Goal: Information Seeking & Learning: Understand process/instructions

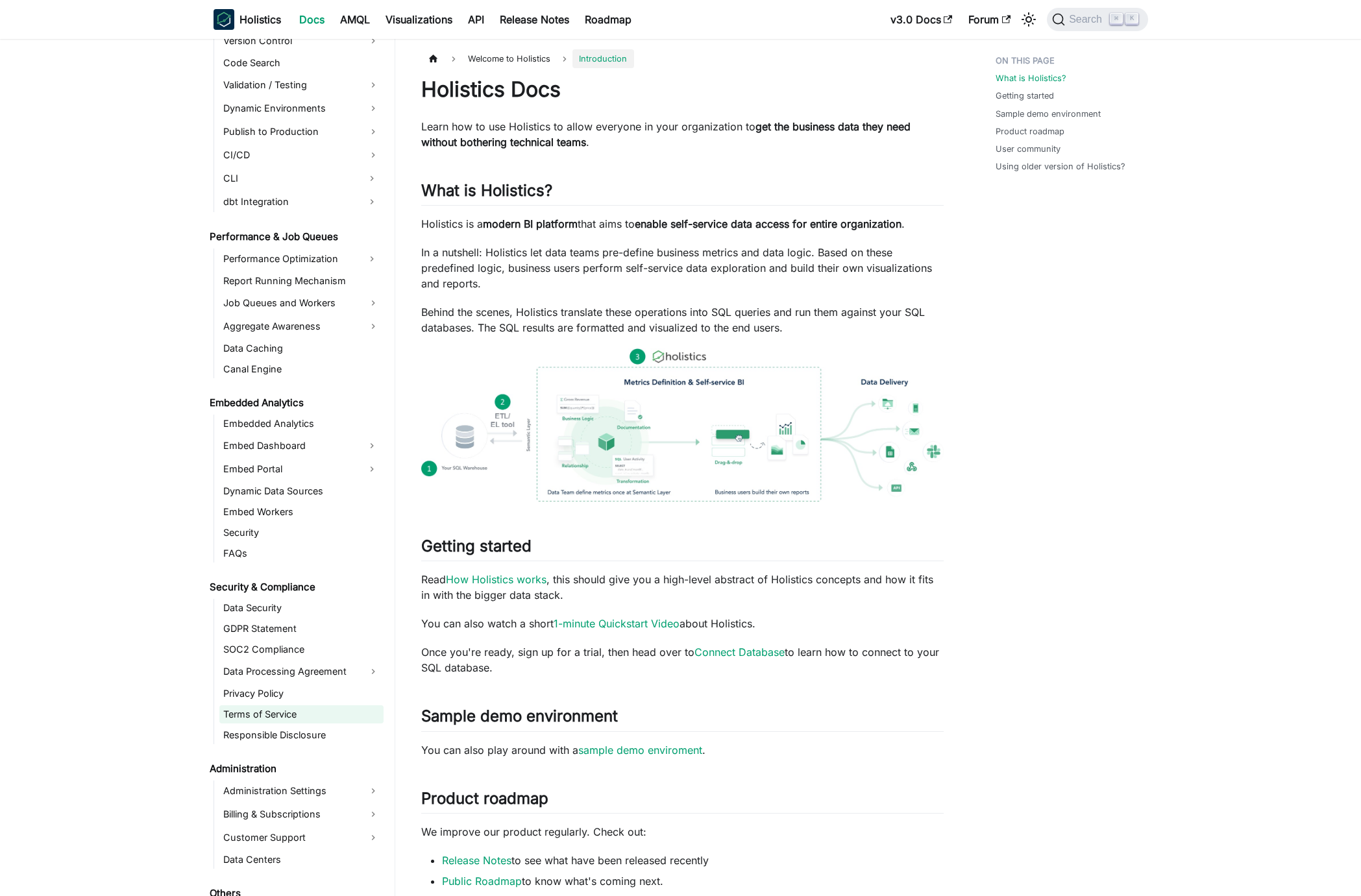
scroll to position [995, 0]
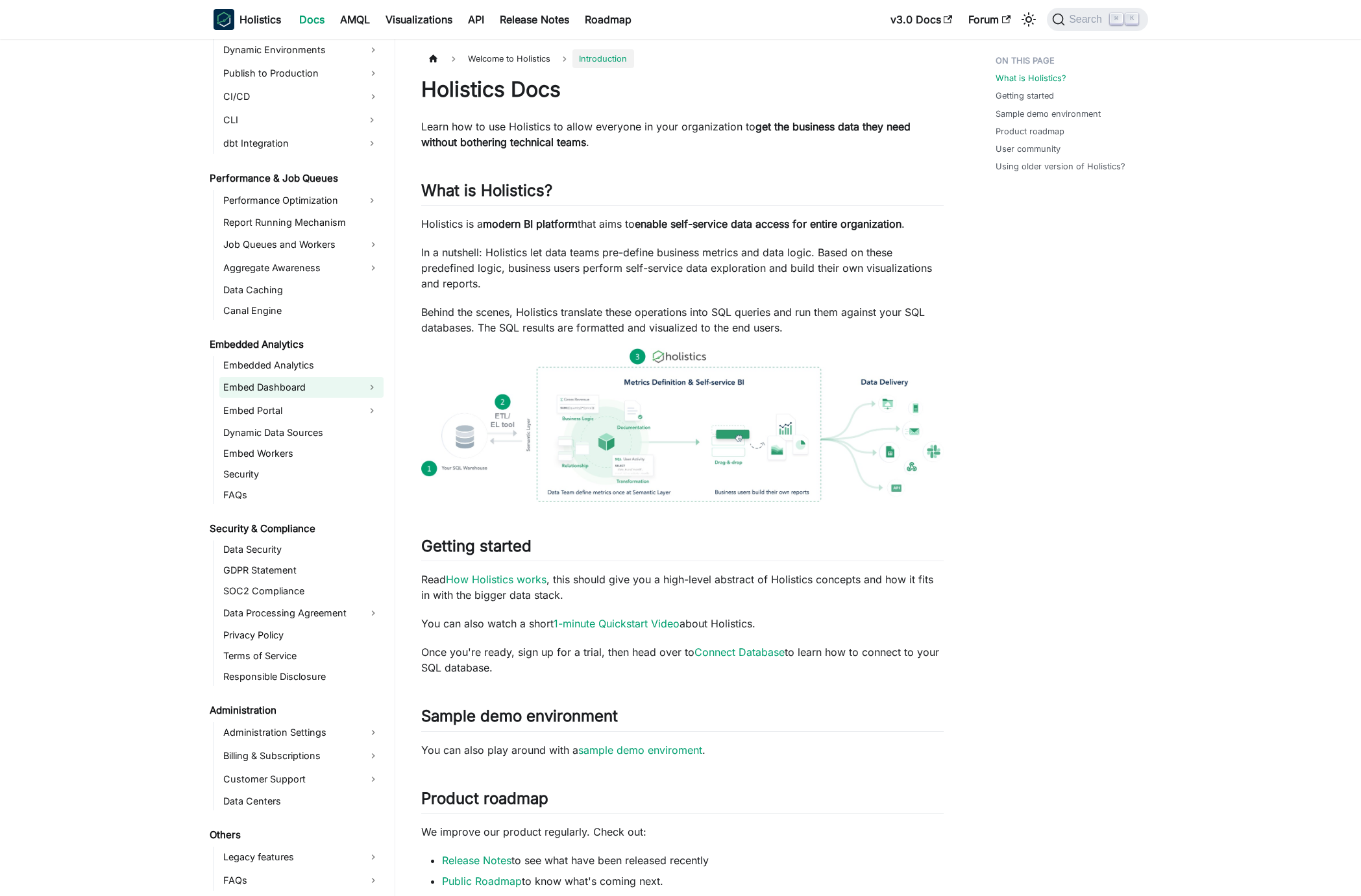
click at [310, 393] on link "Embed Dashboard" at bounding box center [289, 387] width 141 height 21
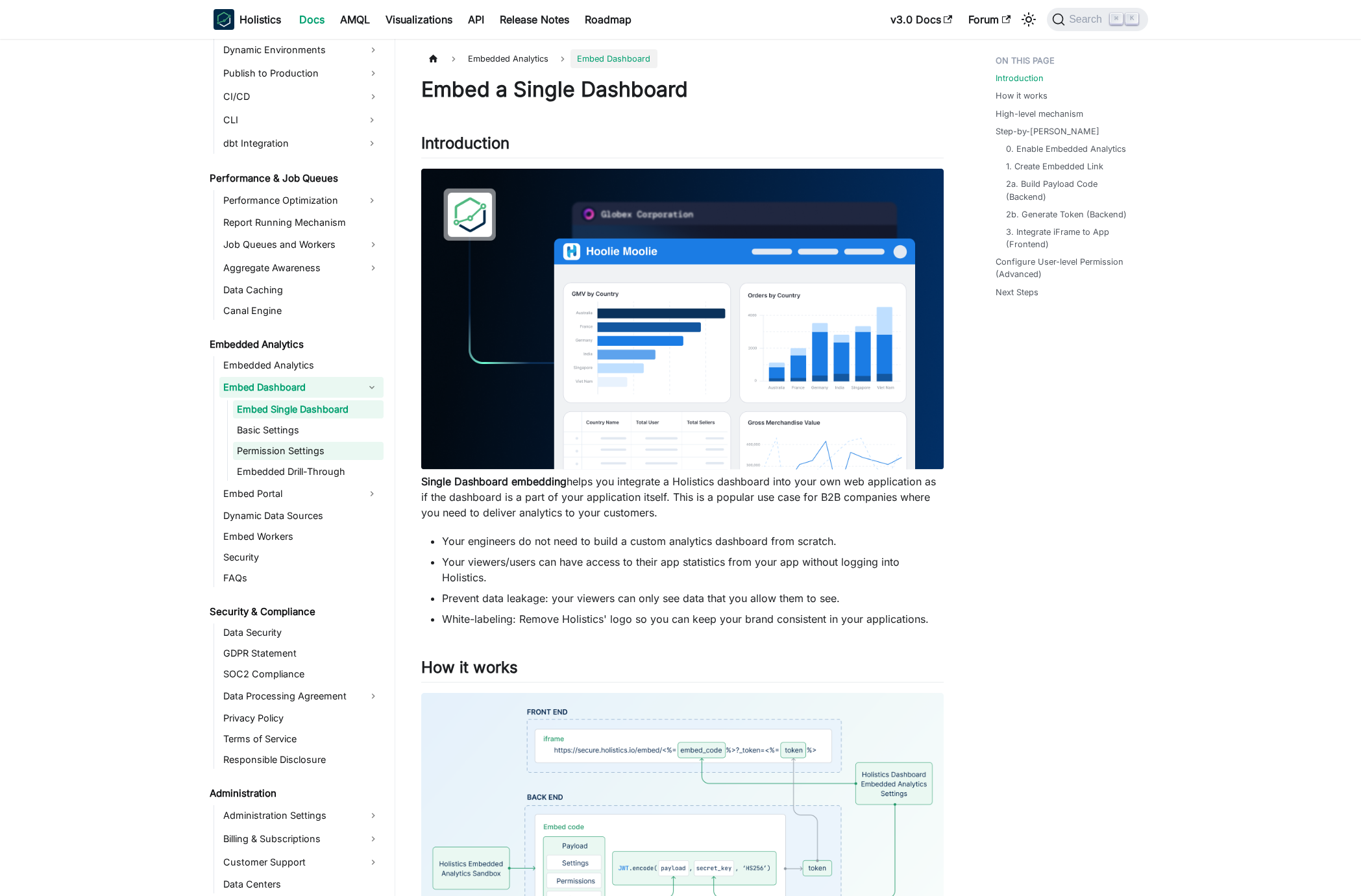
click at [316, 450] on link "Permission Settings" at bounding box center [308, 451] width 151 height 18
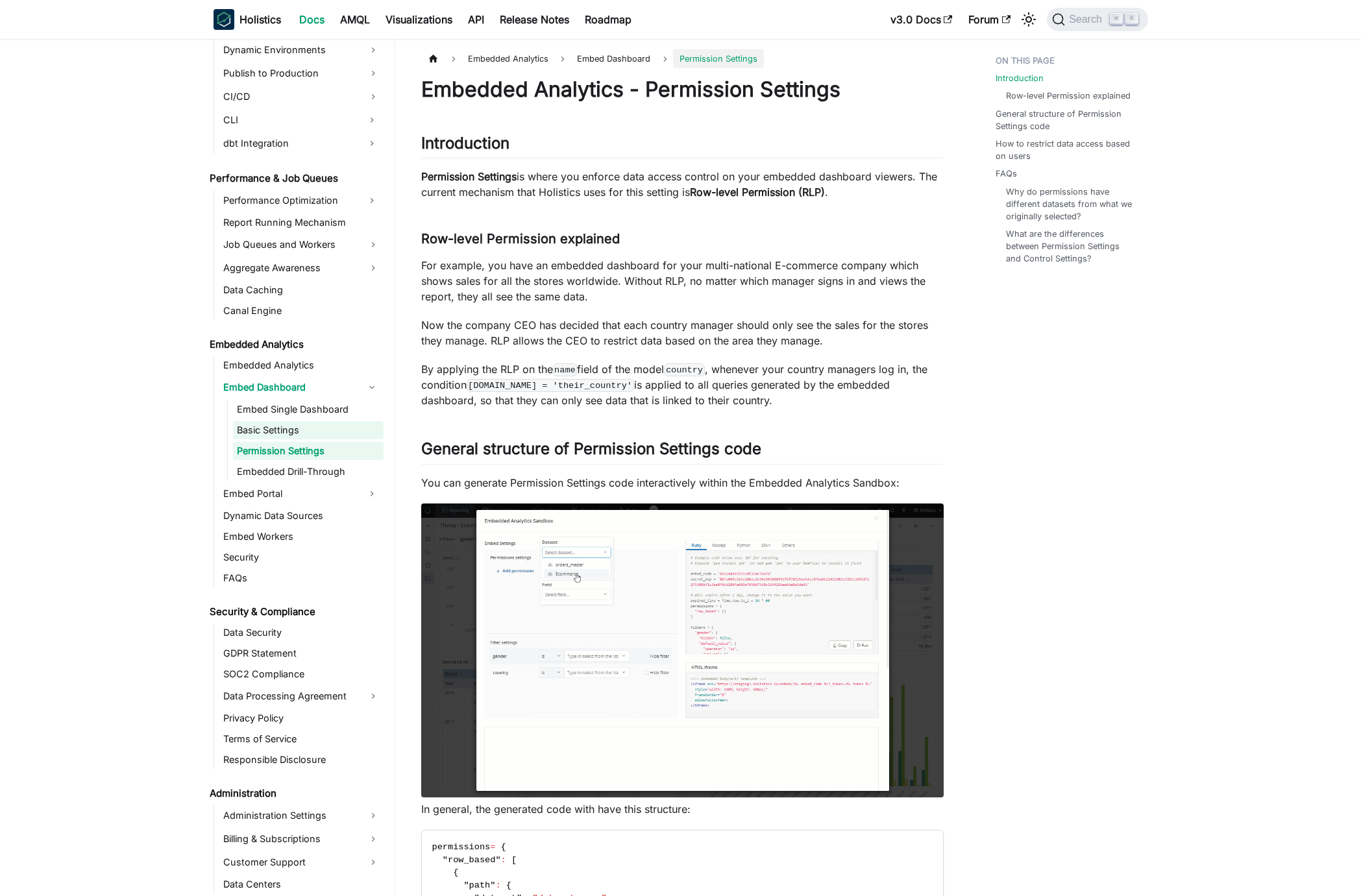
click at [311, 426] on link "Basic Settings" at bounding box center [308, 430] width 151 height 18
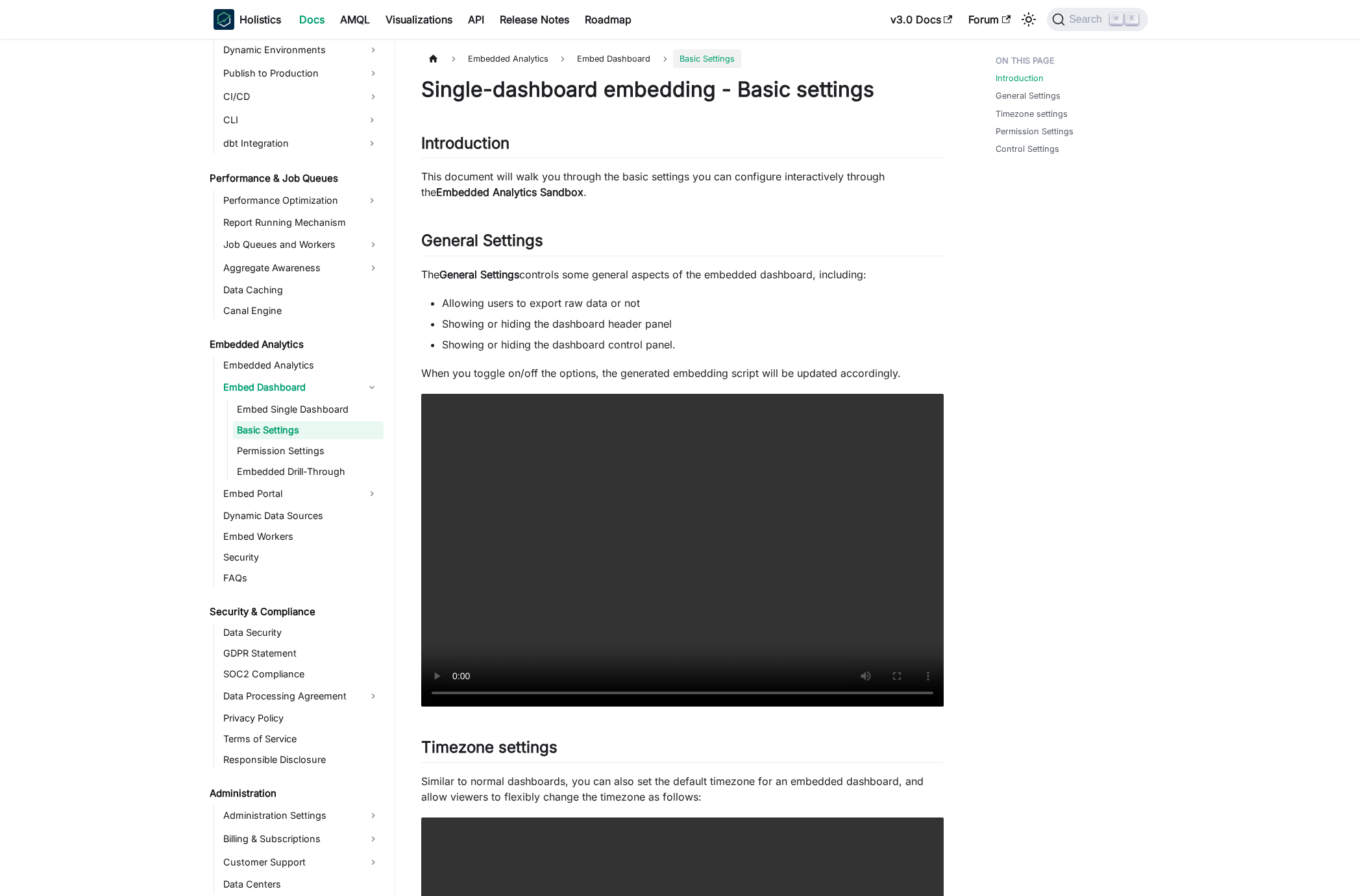
click at [785, 316] on li "Showing or hiding the dashboard header panel" at bounding box center [693, 323] width 502 height 16
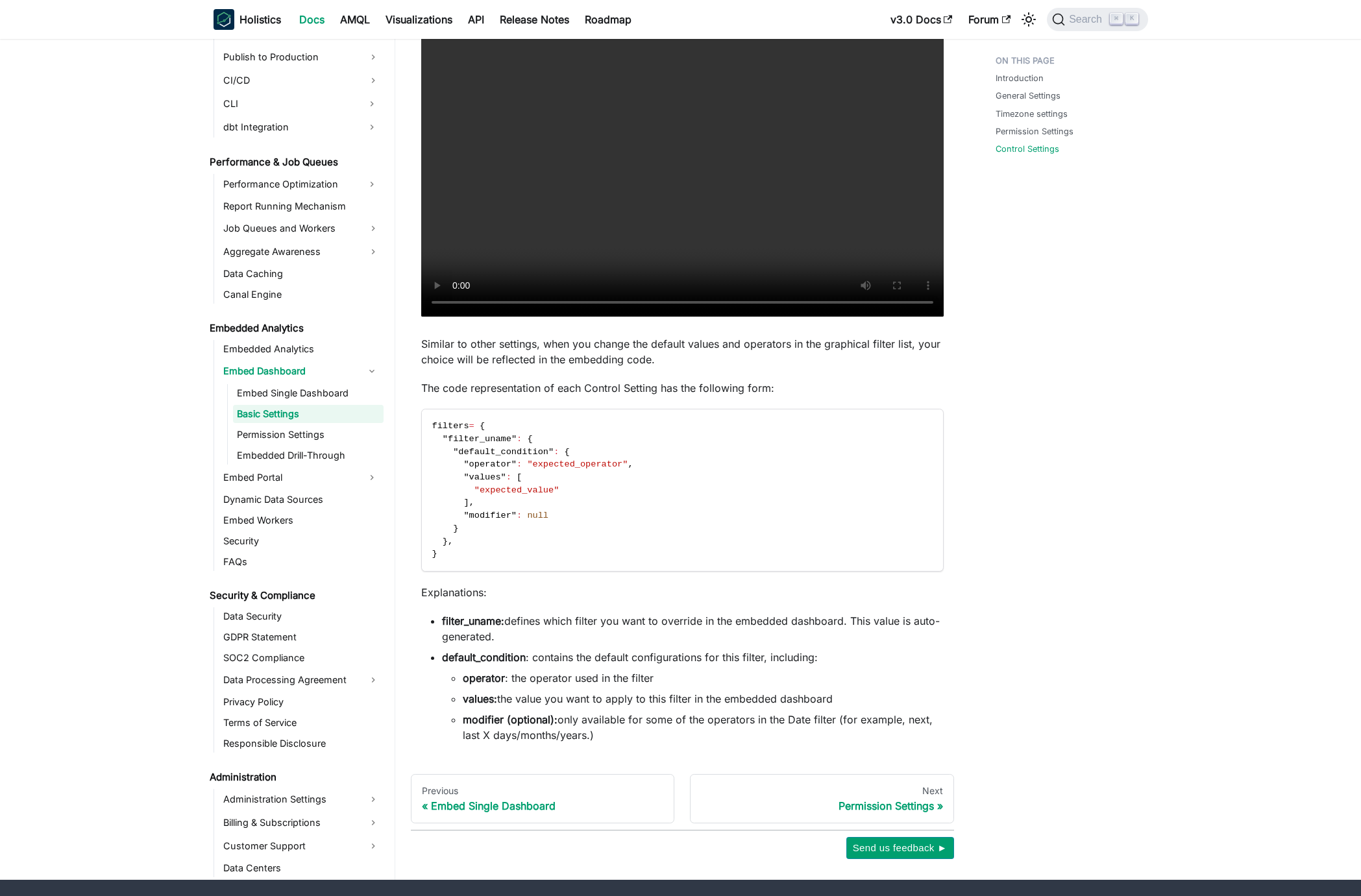
scroll to position [1581, 0]
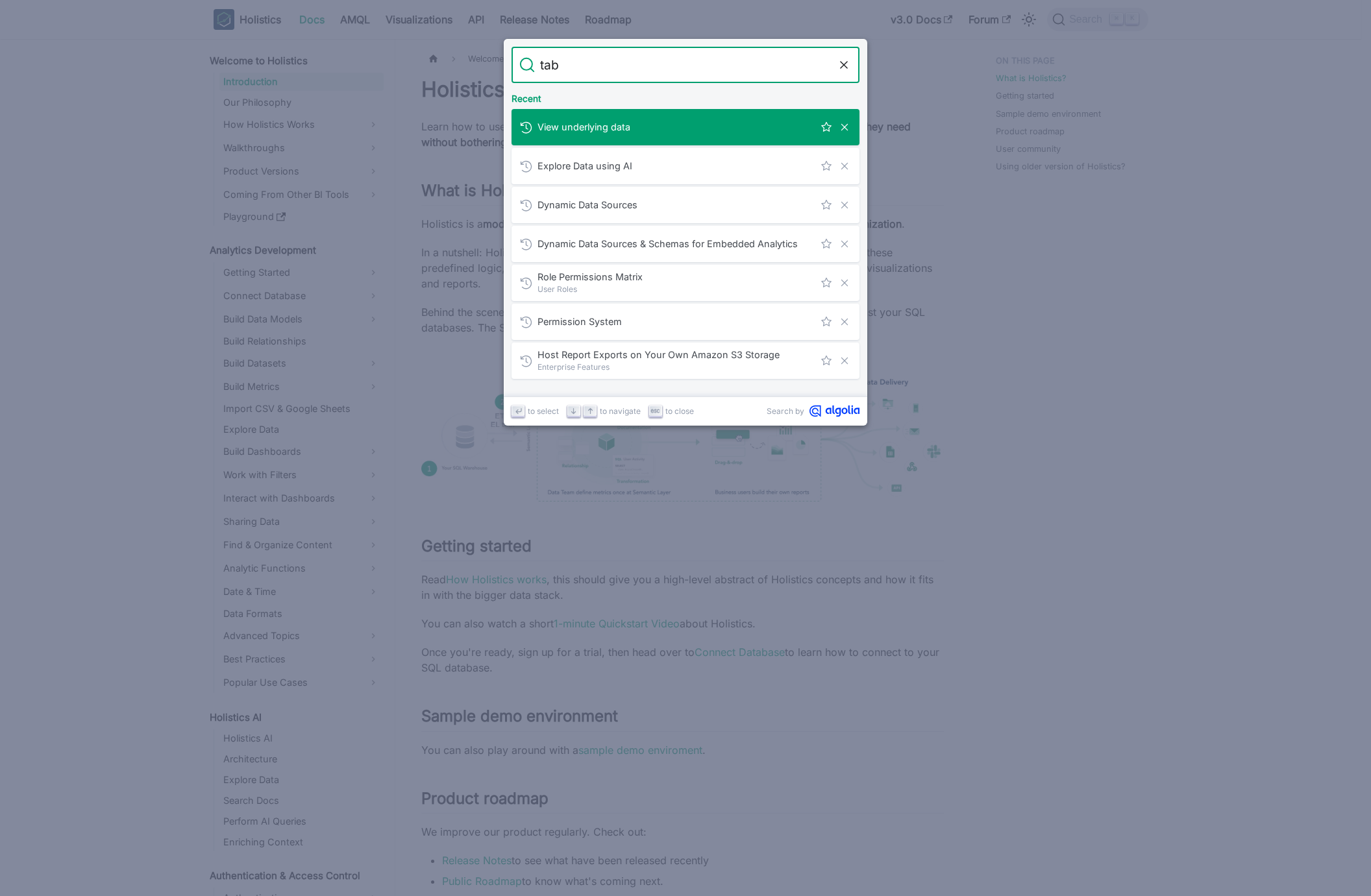
type input "tabs"
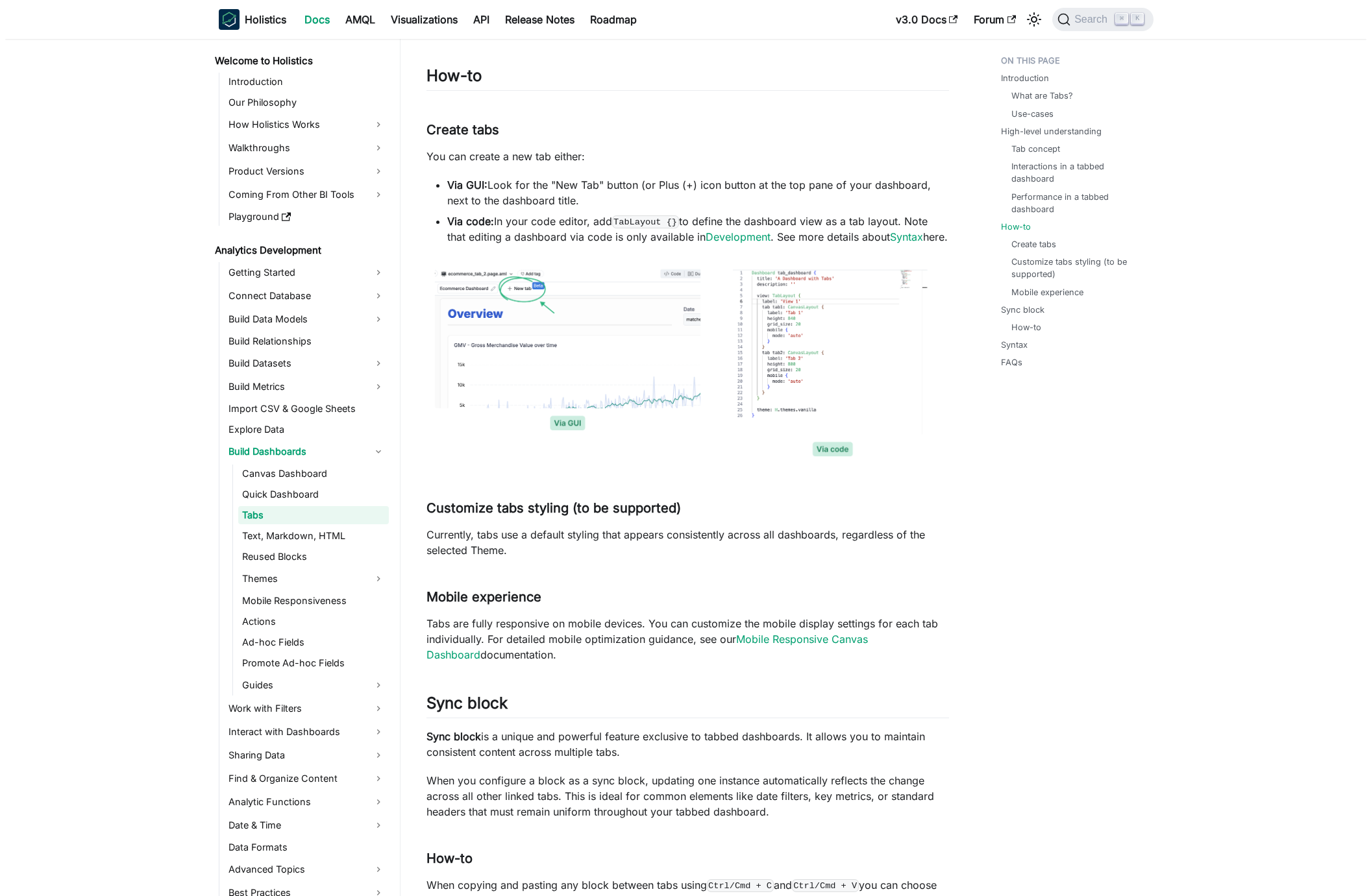
scroll to position [1375, 0]
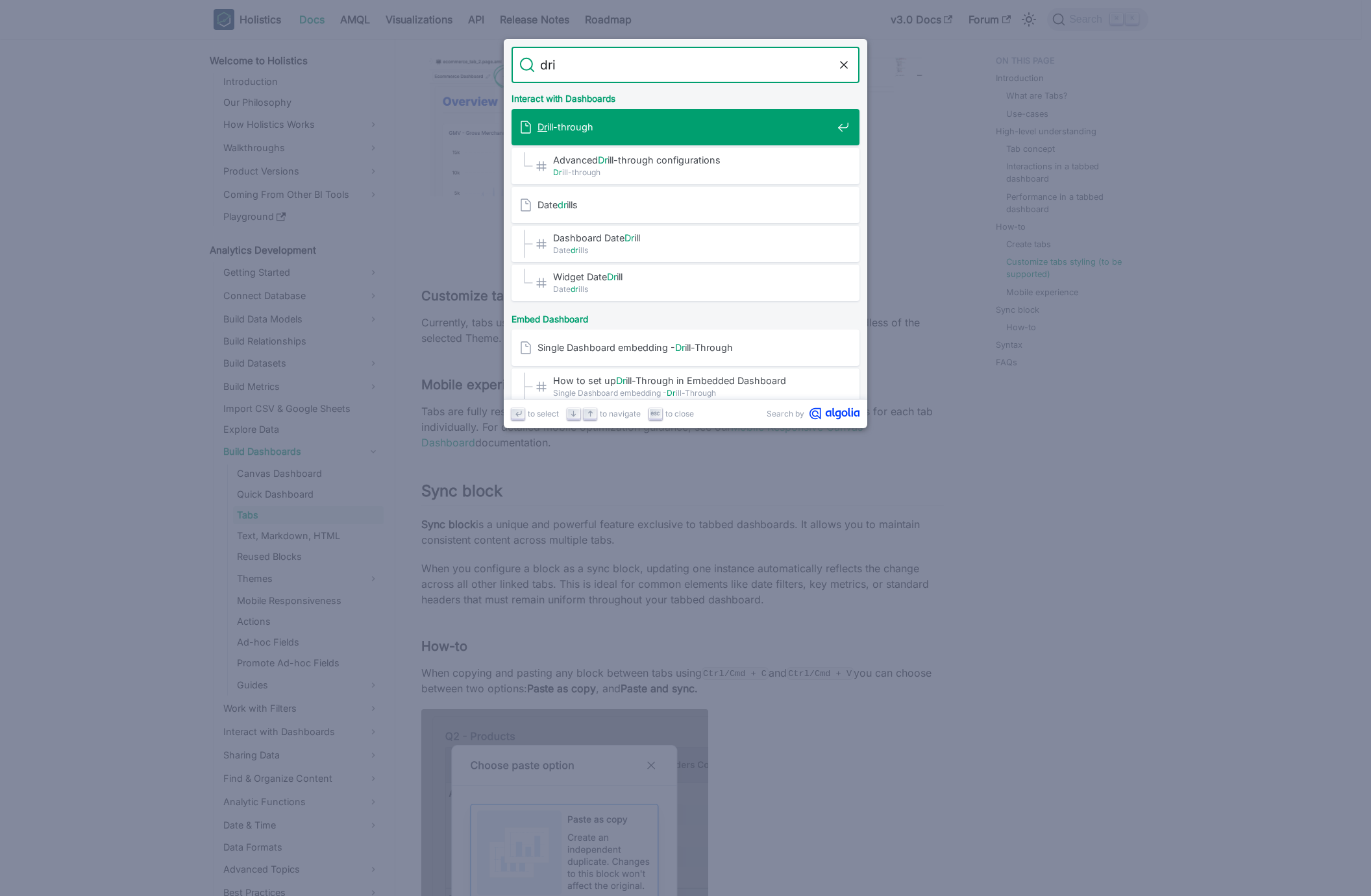
type input "dril"
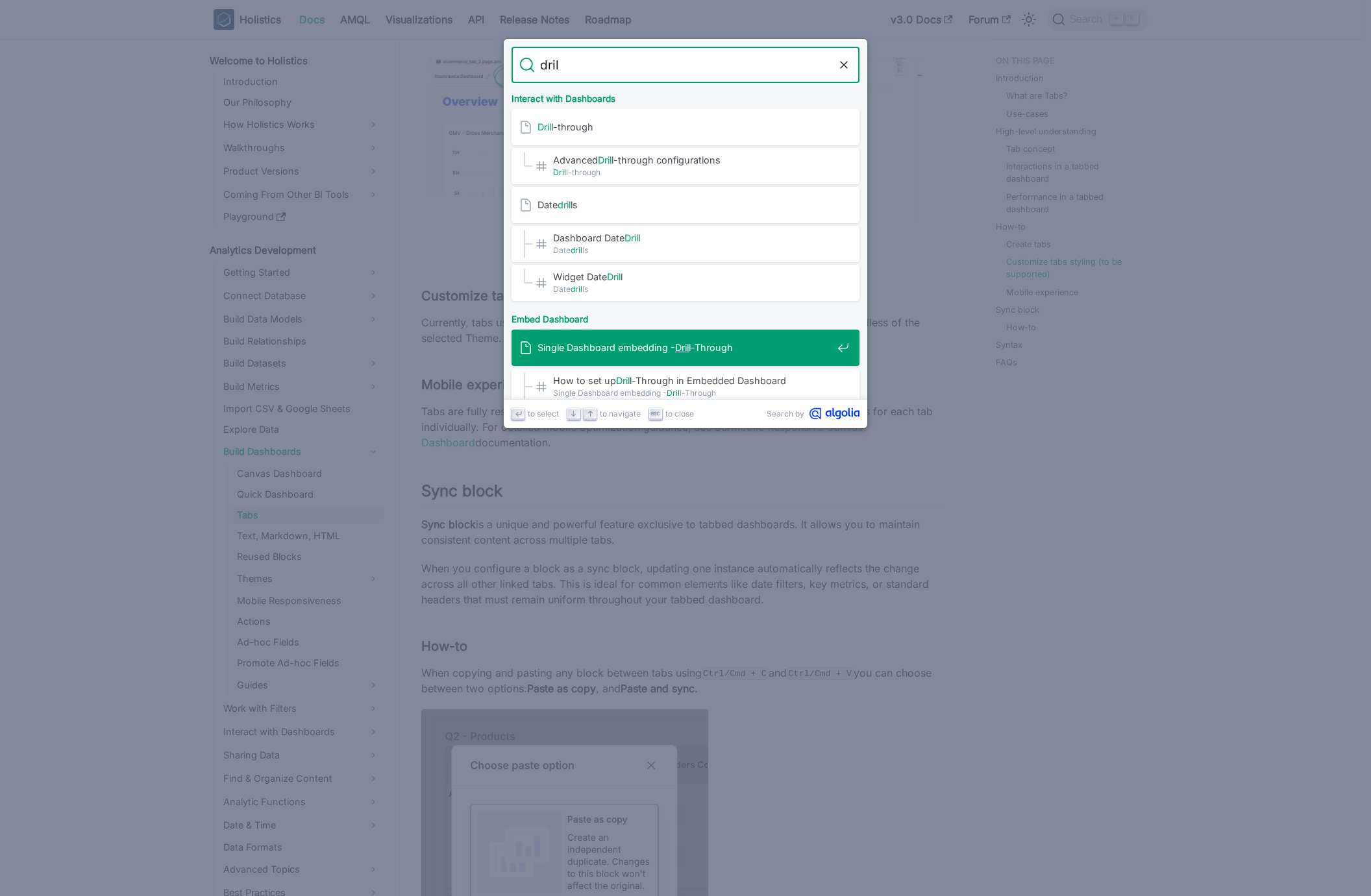
click at [726, 358] on div "Single Dashboard embedding - Dril l-Through" at bounding box center [689, 348] width 340 height 36
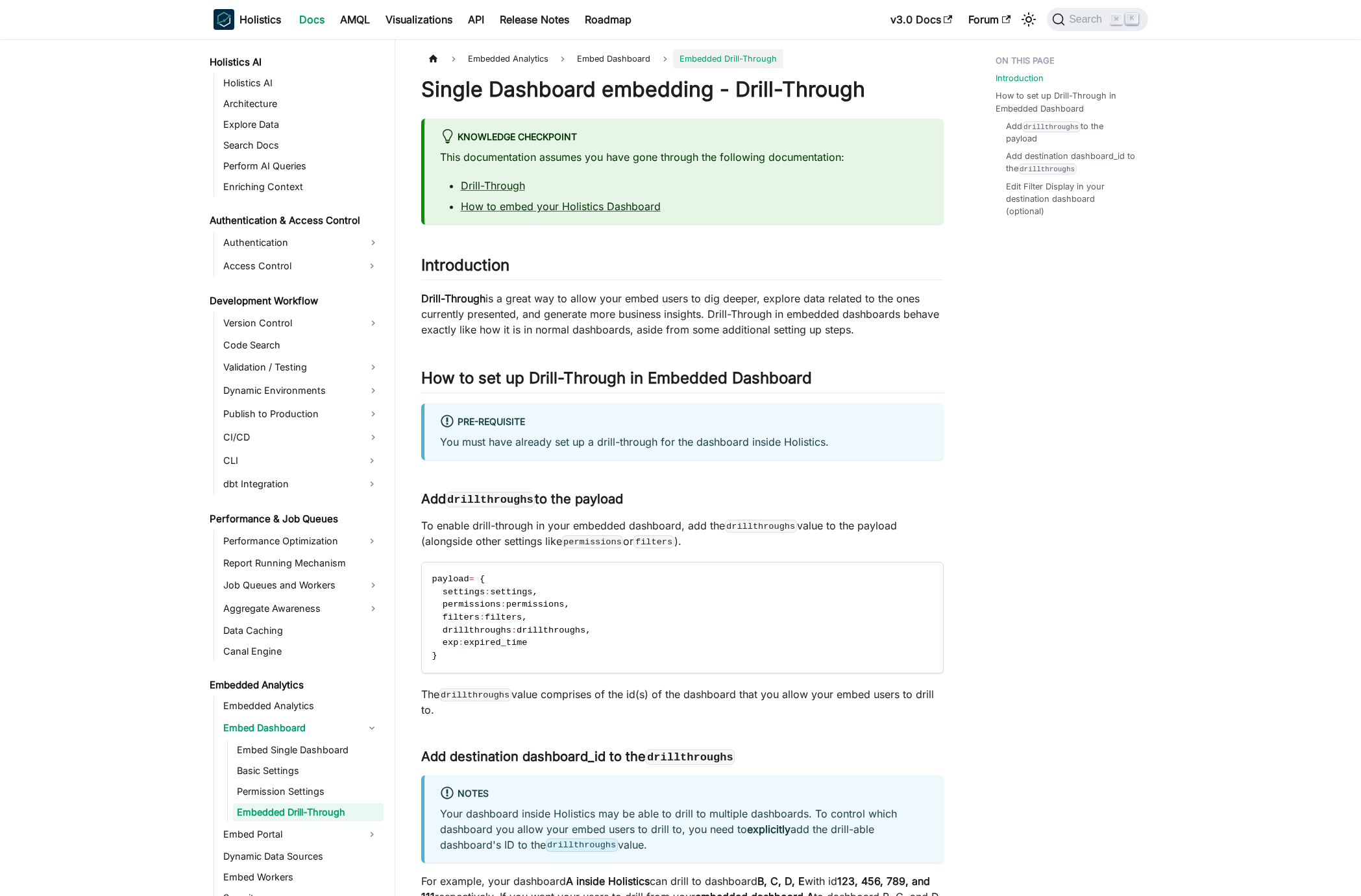
scroll to position [902, 0]
